Goal: Navigation & Orientation: Find specific page/section

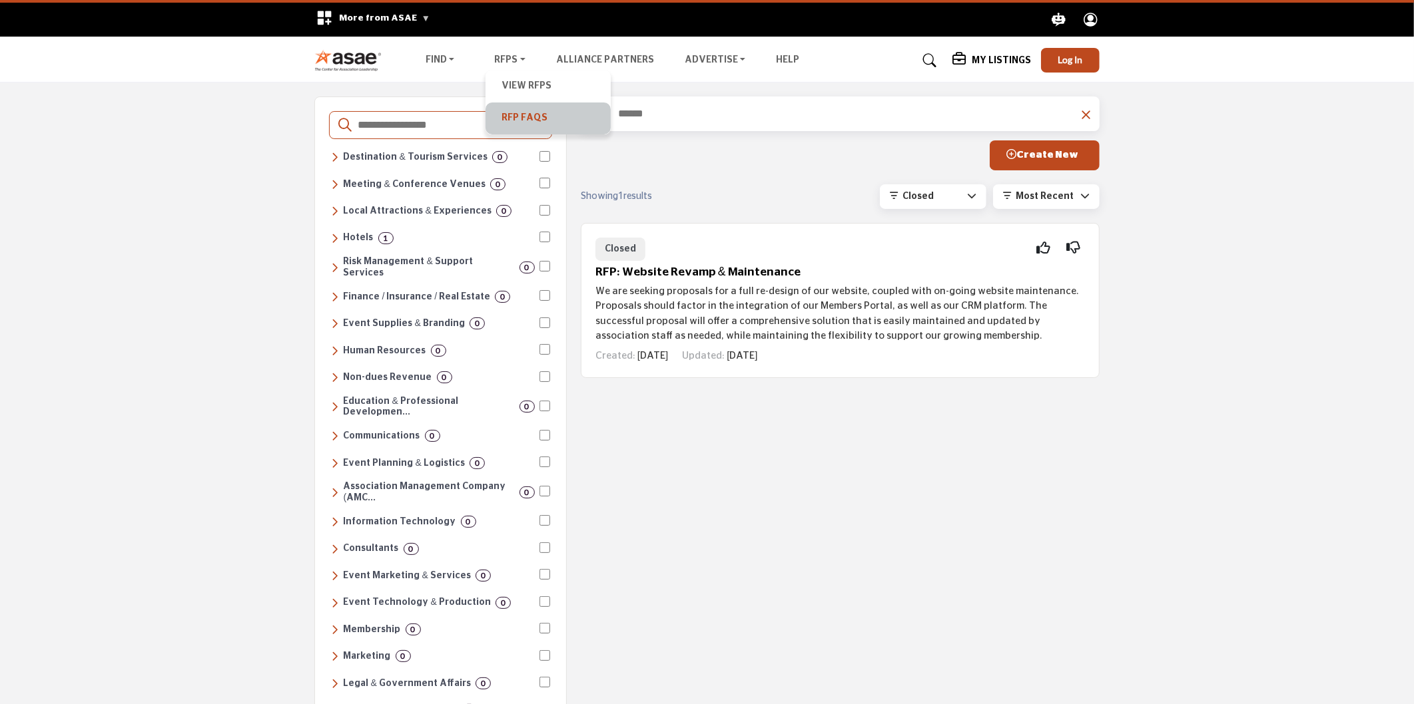
click at [526, 115] on link "RFP FAQs" at bounding box center [548, 118] width 112 height 19
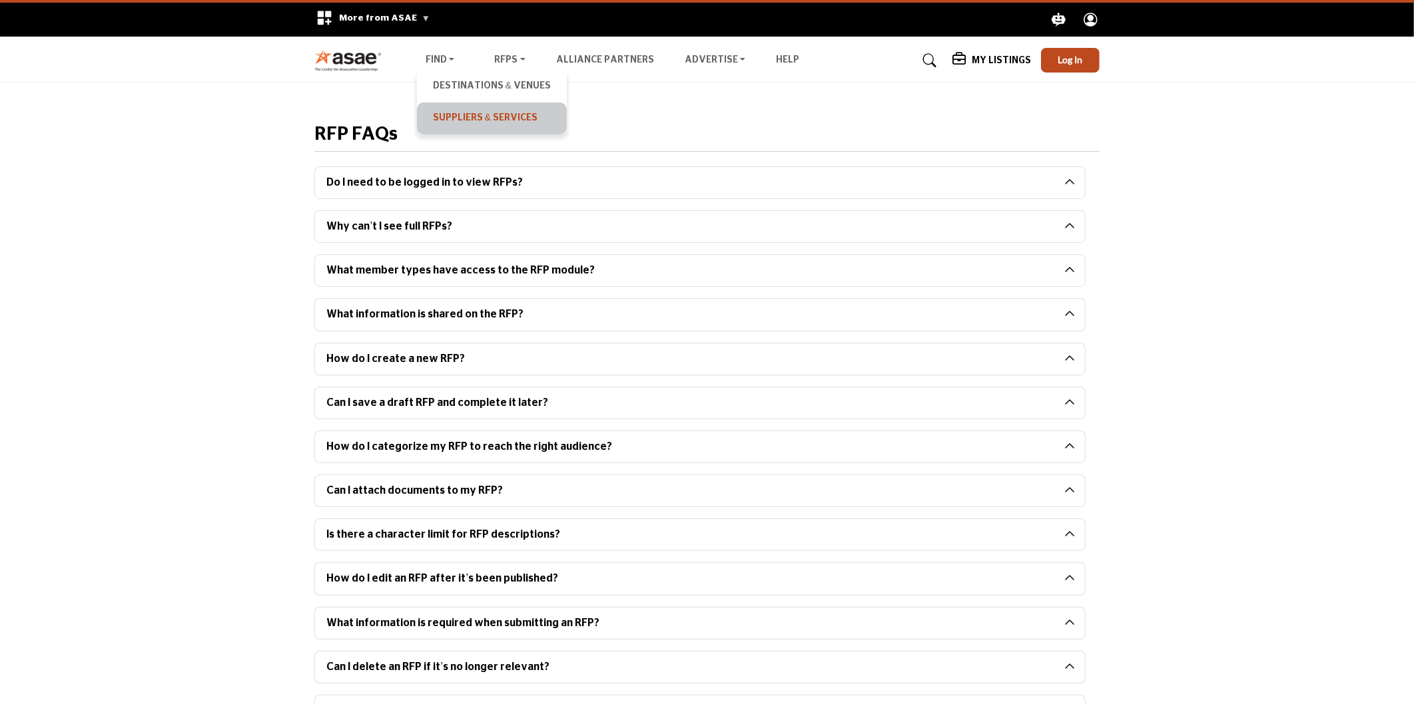
click at [450, 123] on link "Suppliers & Services" at bounding box center [491, 118] width 136 height 19
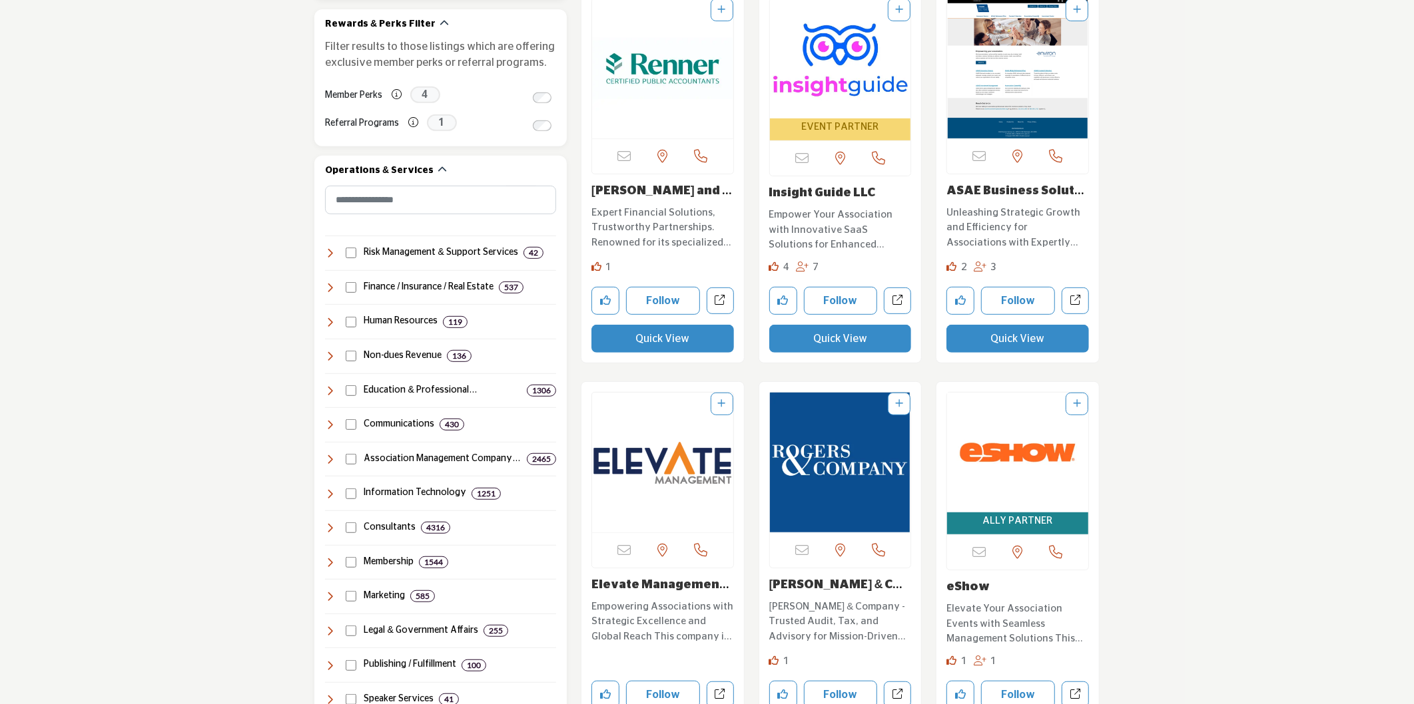
scroll to position [443, 0]
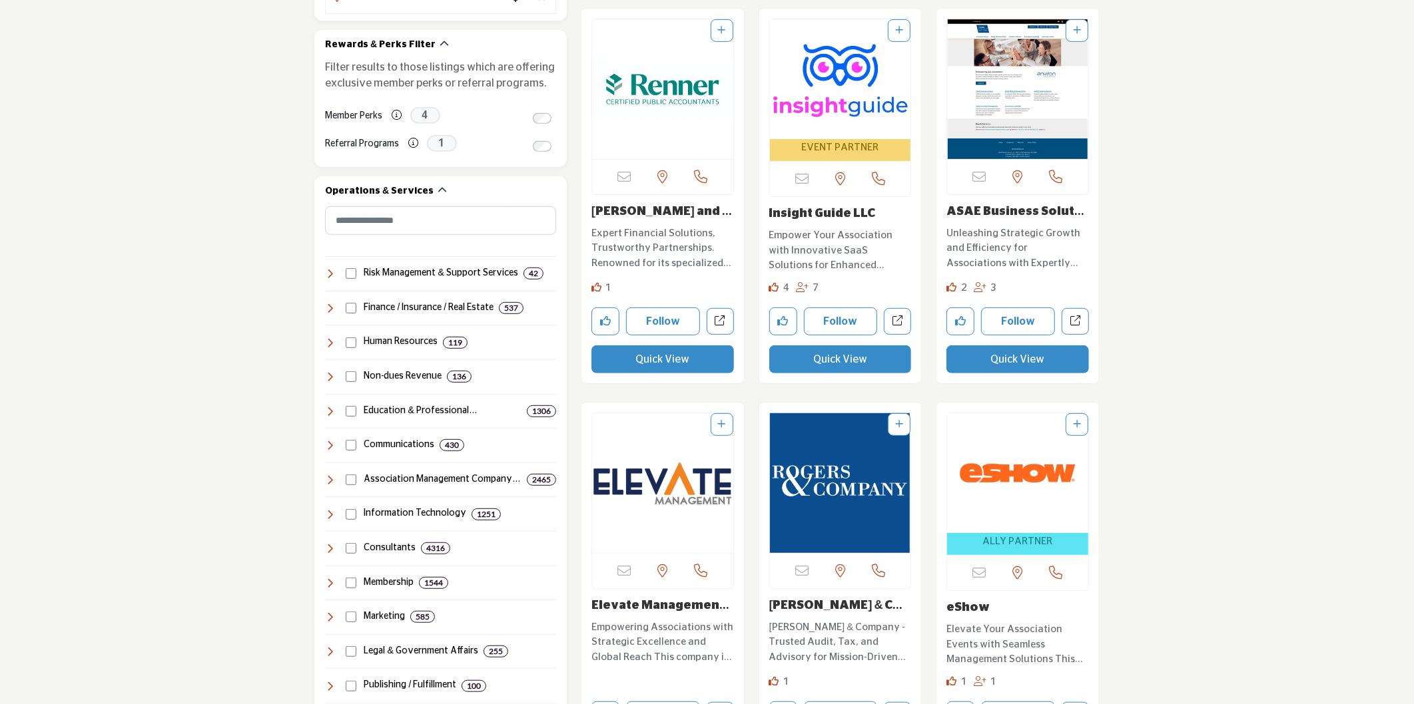
click at [824, 216] on link "Insight Guide LLC" at bounding box center [822, 214] width 107 height 12
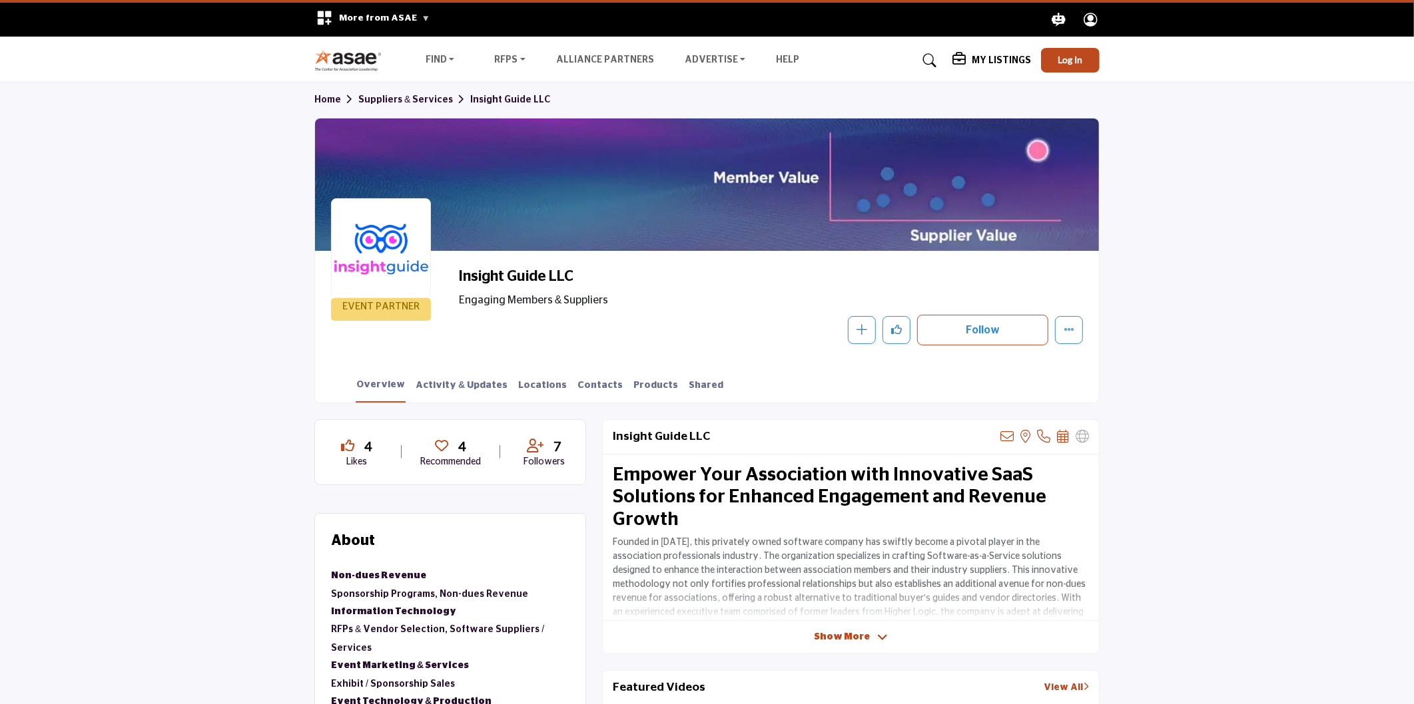
click at [1006, 57] on h5 "My Listings" at bounding box center [1000, 61] width 59 height 12
click at [688, 388] on link "Shared" at bounding box center [706, 390] width 36 height 23
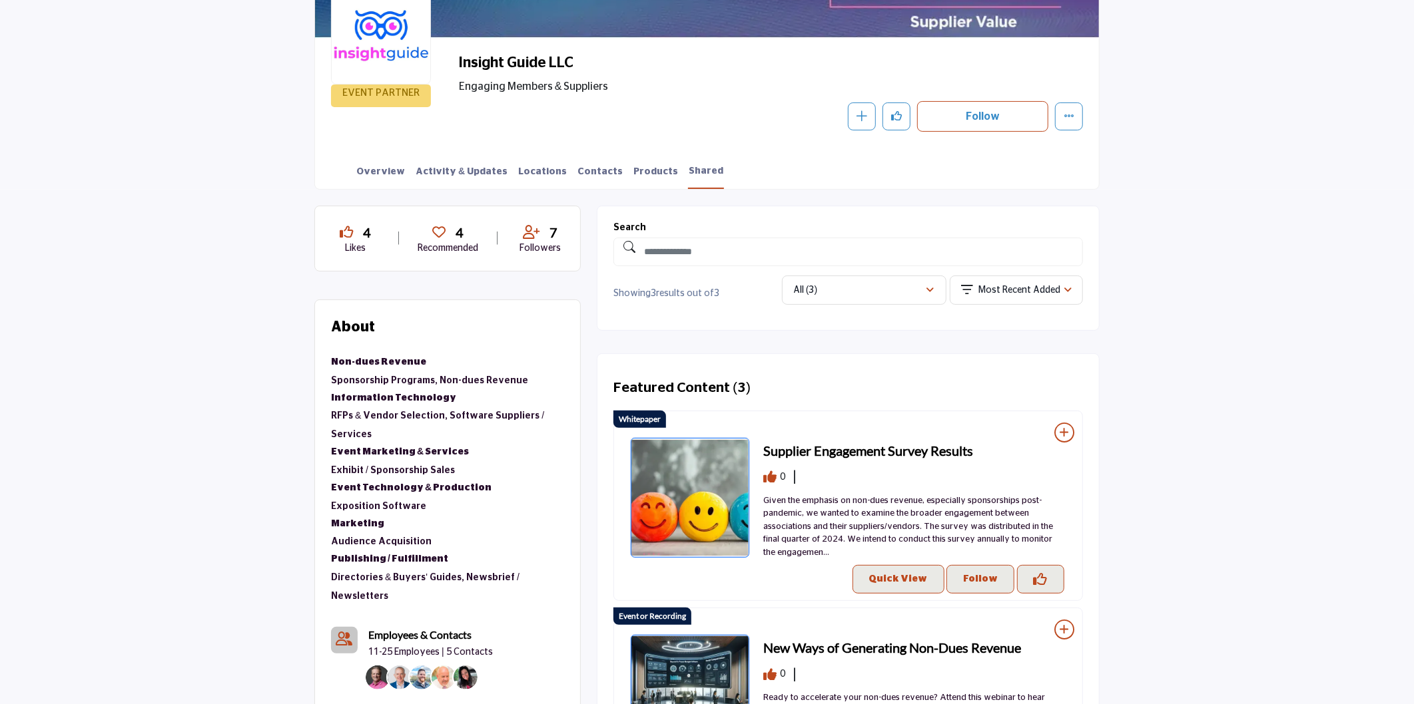
scroll to position [222, 0]
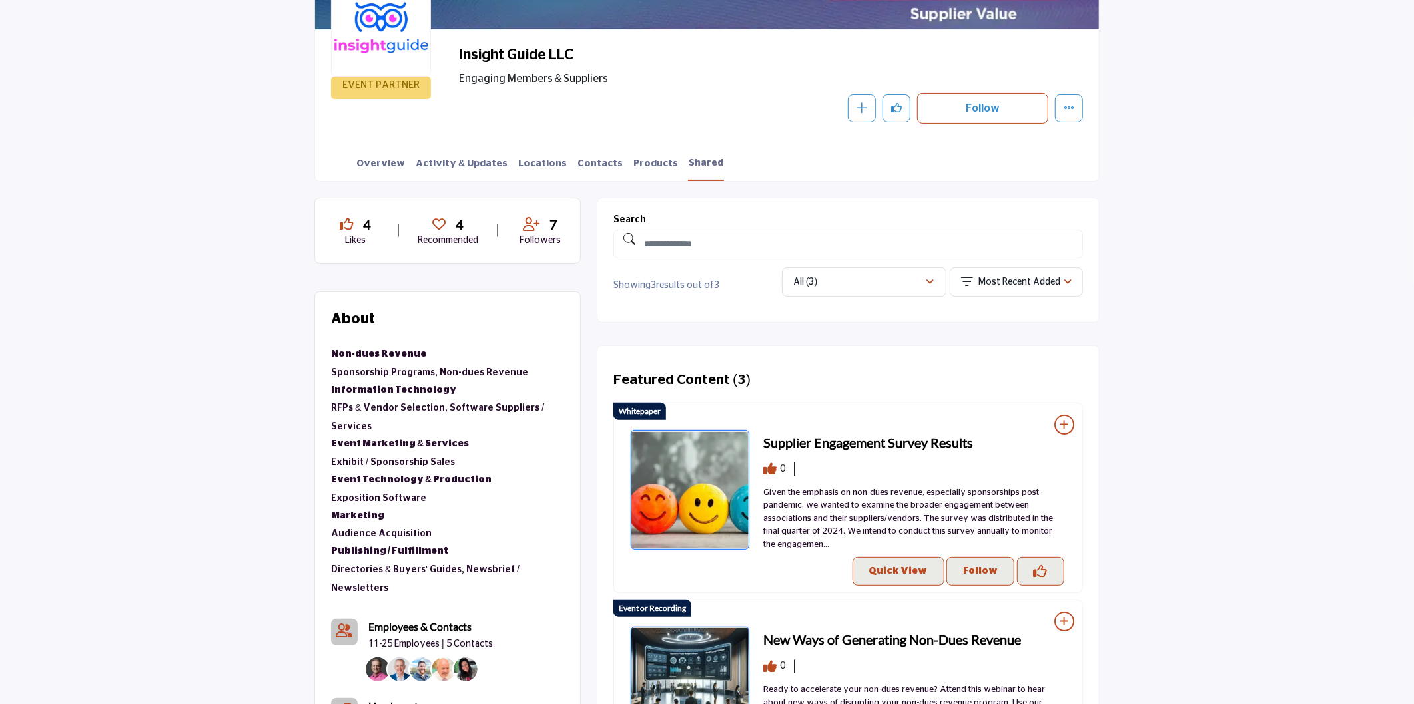
click at [817, 439] on h3 "Supplier Engagement Survey Results" at bounding box center [868, 443] width 210 height 20
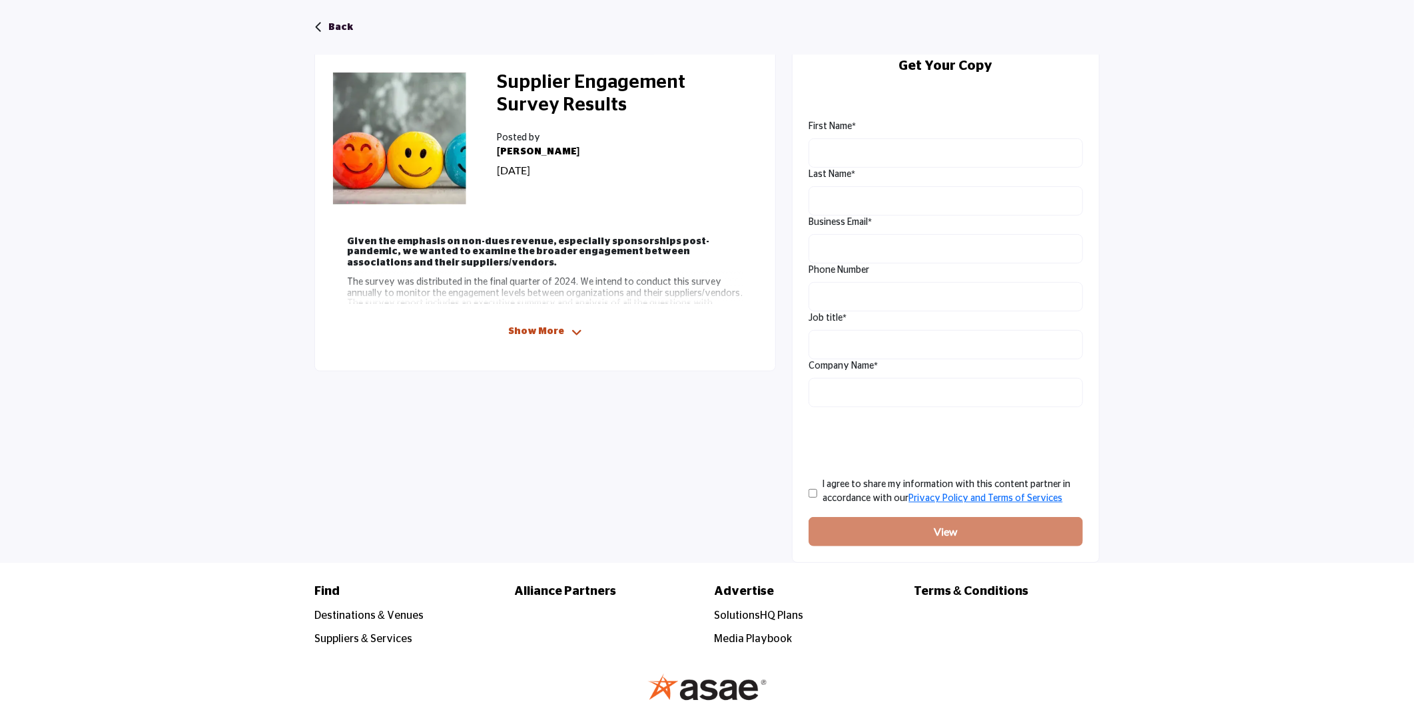
scroll to position [443, 0]
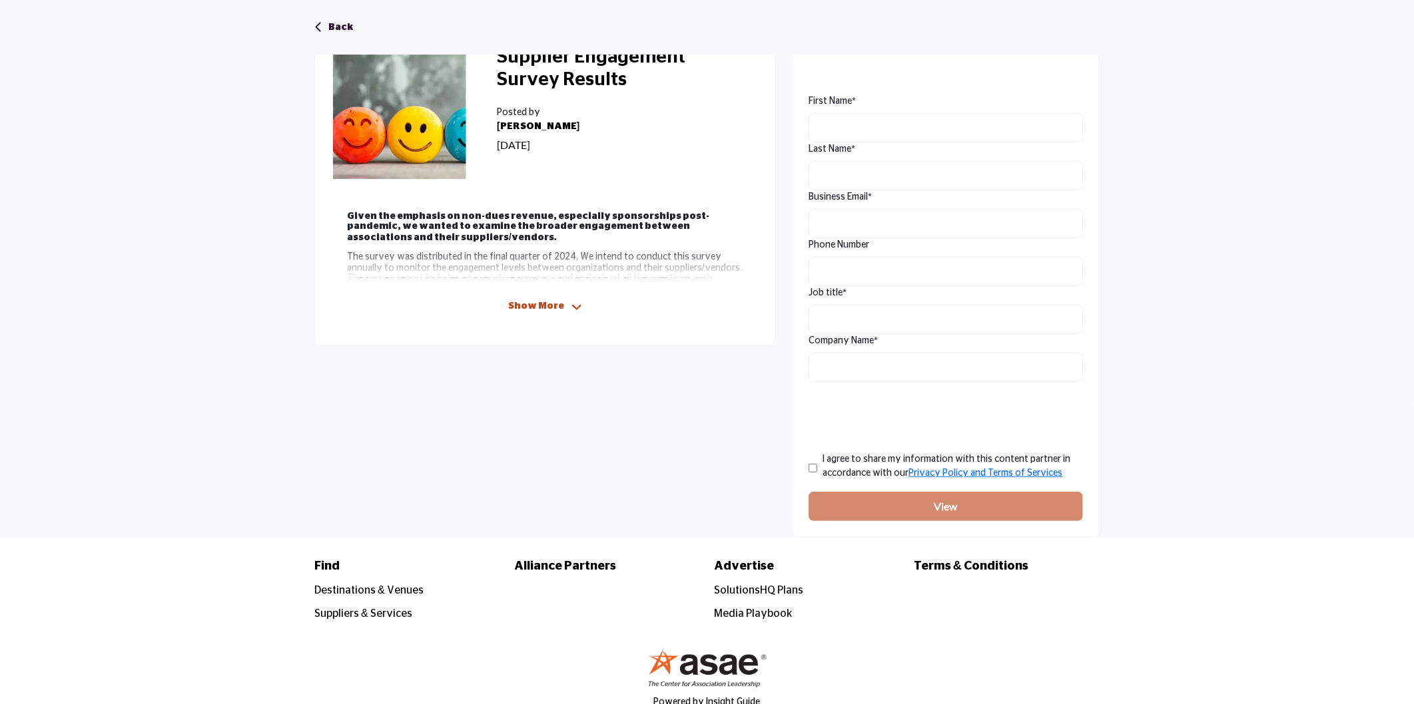
click at [541, 308] on span "Show More" at bounding box center [536, 307] width 56 height 14
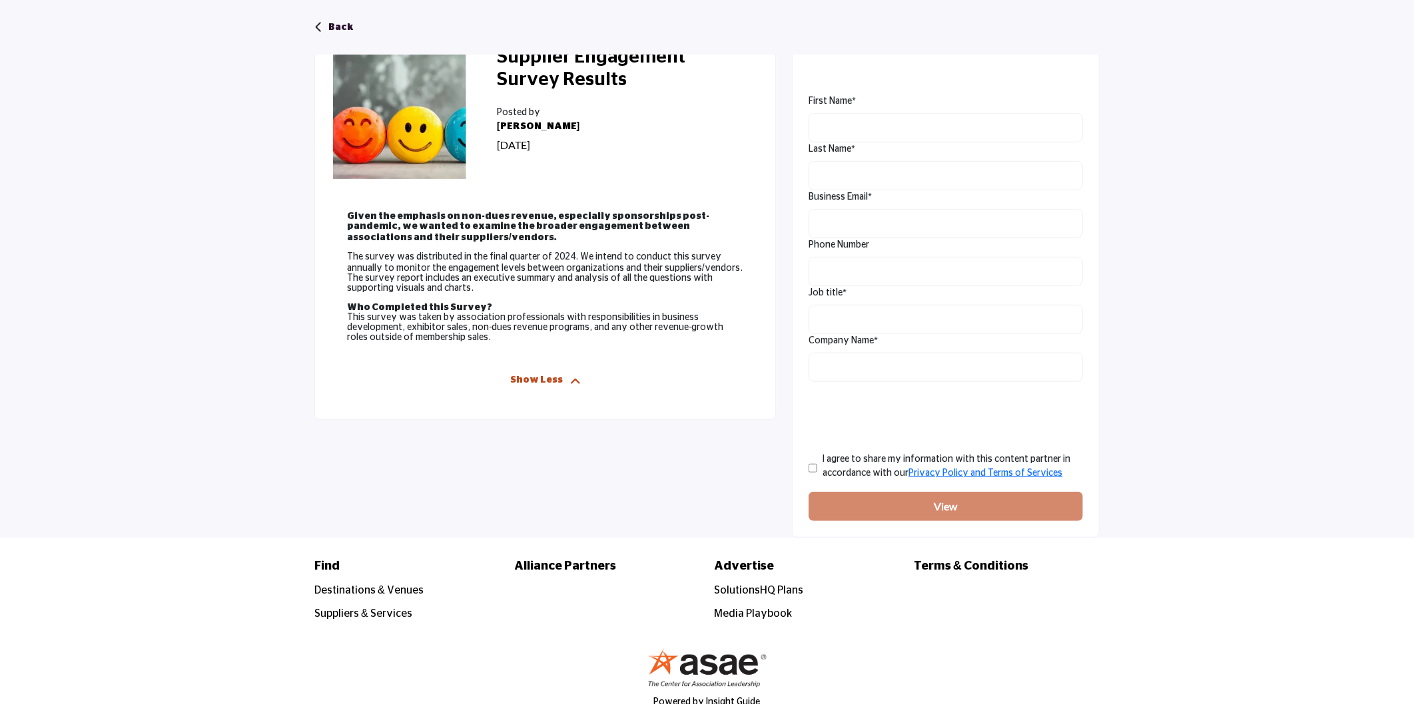
click at [540, 388] on span "Show Less" at bounding box center [536, 381] width 53 height 14
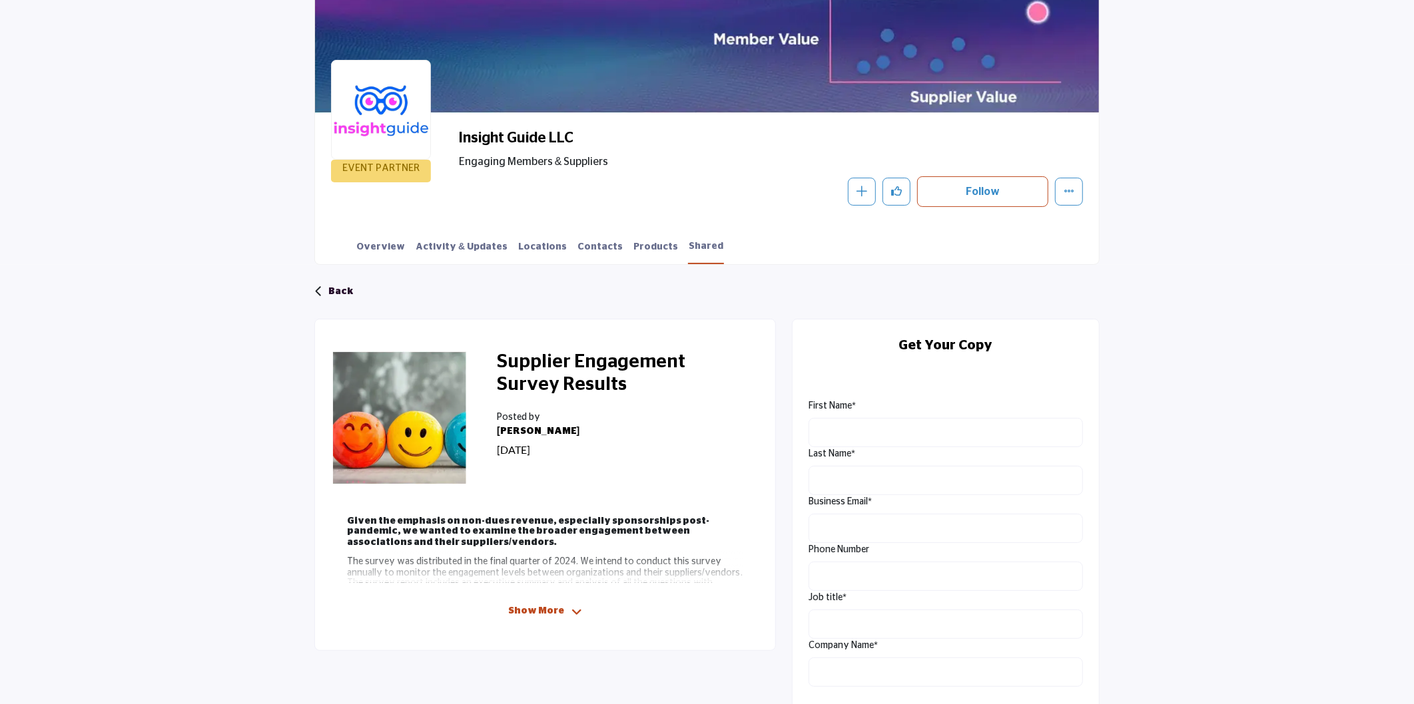
scroll to position [0, 0]
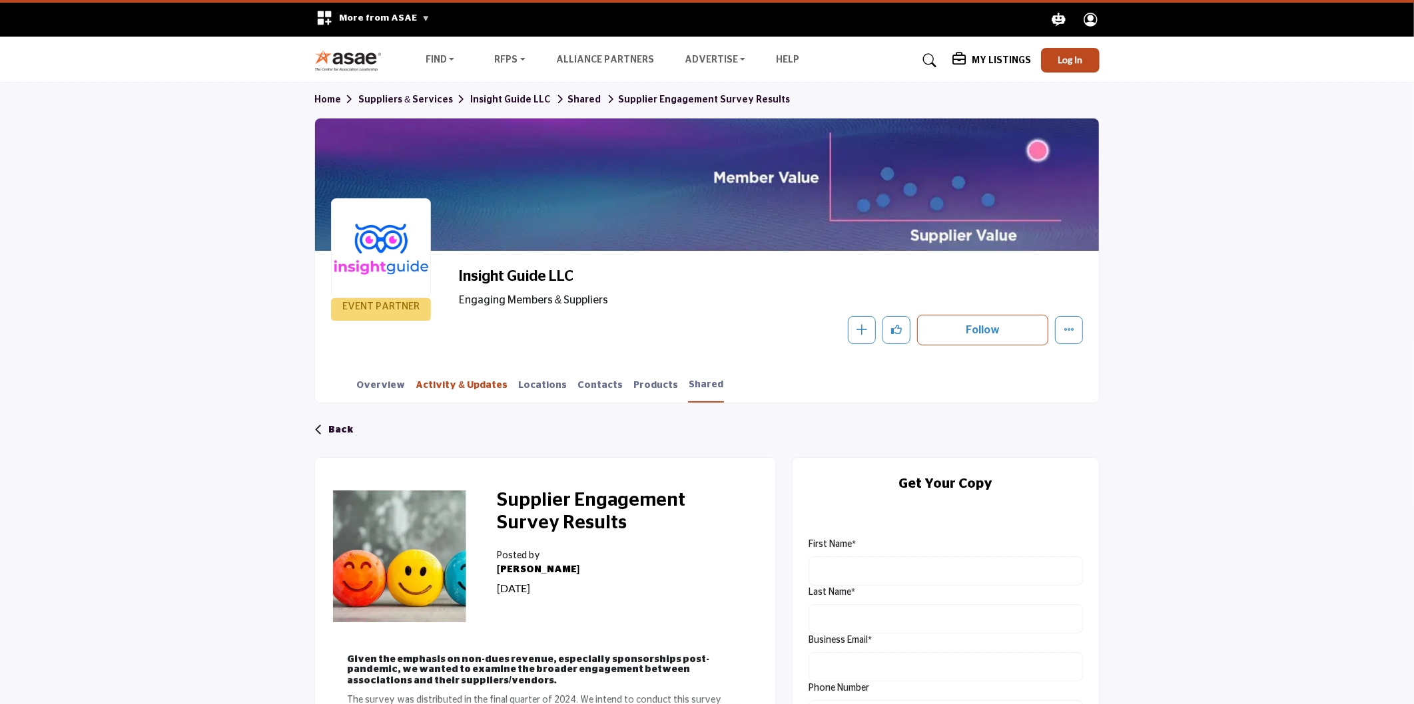
click at [450, 384] on link "Activity & Updates" at bounding box center [461, 390] width 93 height 23
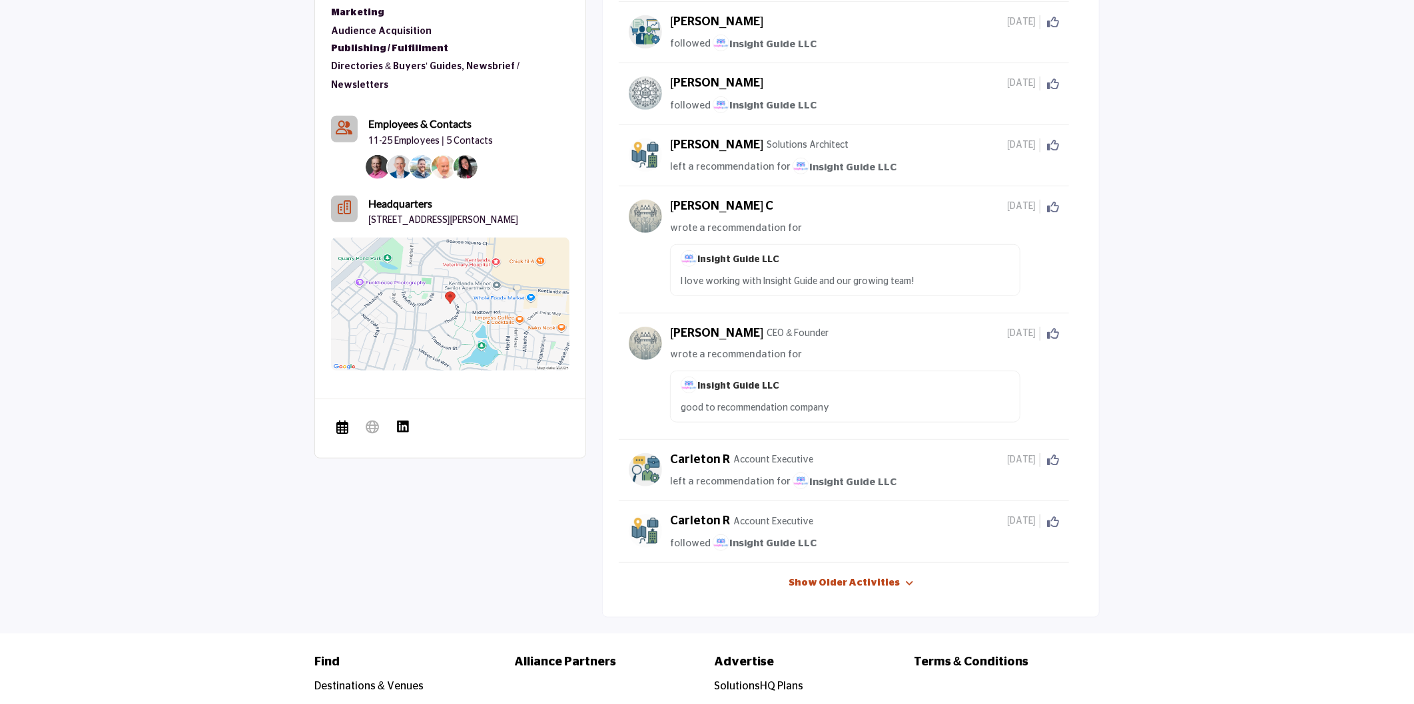
scroll to position [666, 0]
